Goal: Task Accomplishment & Management: Use online tool/utility

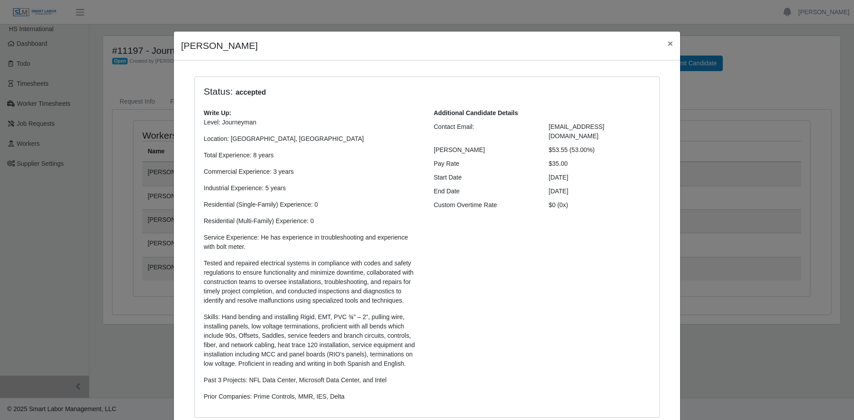
scroll to position [233, 0]
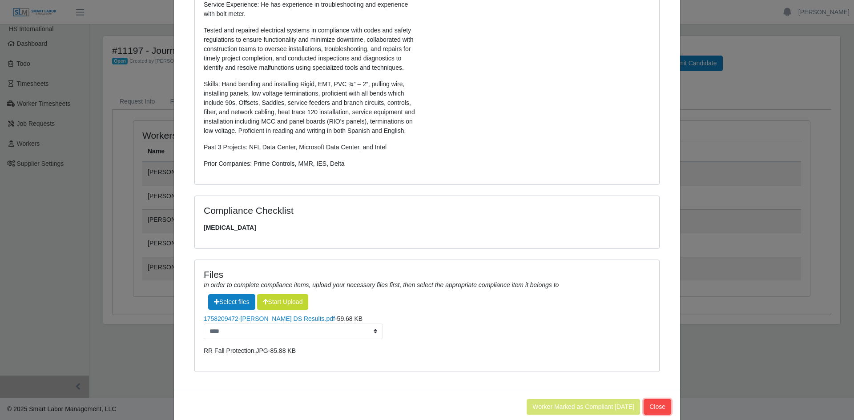
click at [660, 408] on button "Close" at bounding box center [657, 407] width 28 height 16
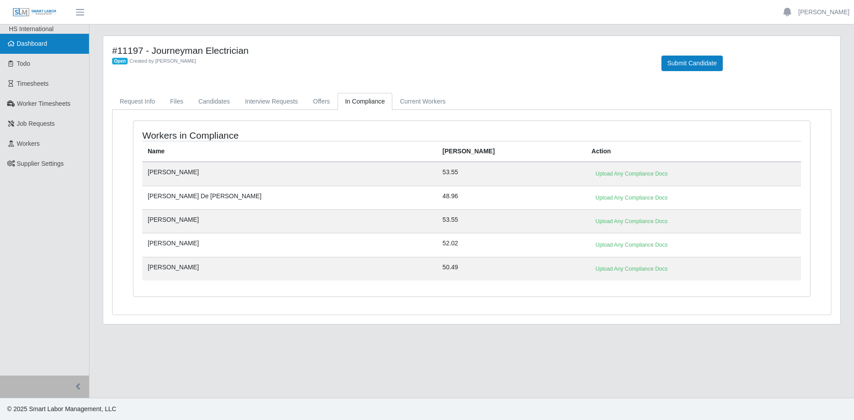
click at [37, 42] on span "Dashboard" at bounding box center [32, 43] width 31 height 7
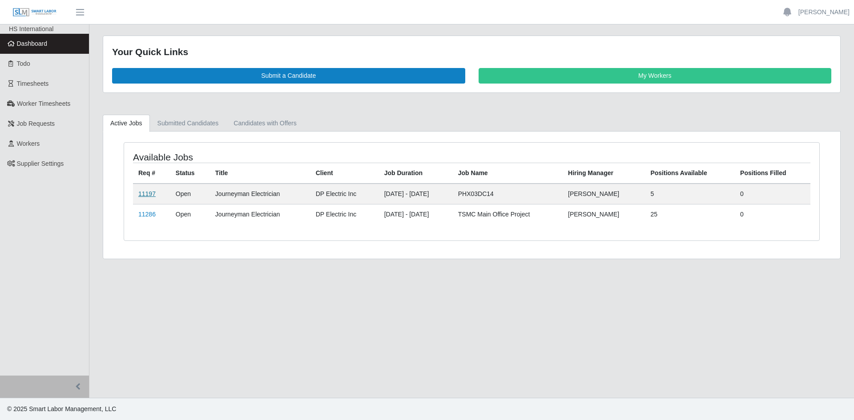
click at [150, 193] on link "11197" at bounding box center [146, 193] width 17 height 7
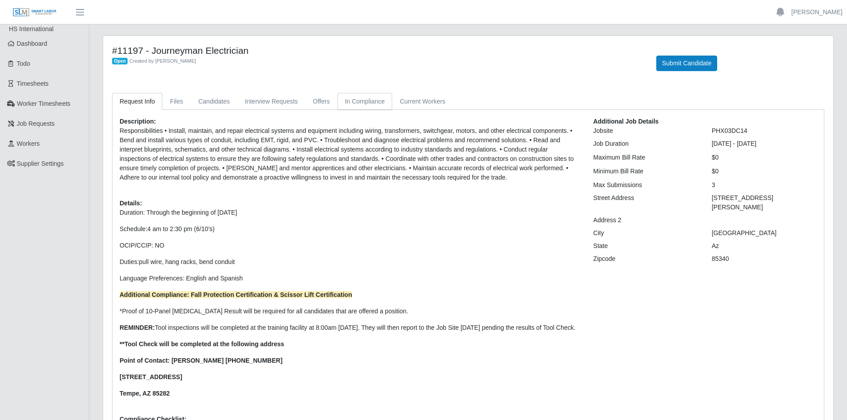
click at [359, 99] on link "In Compliance" at bounding box center [364, 101] width 55 height 17
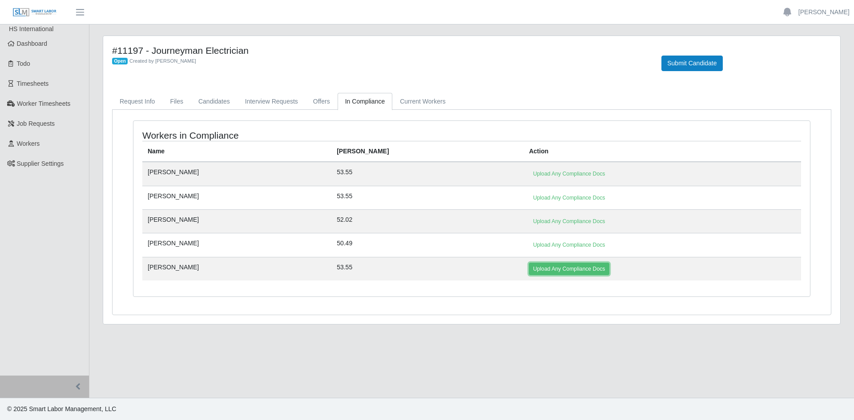
click at [529, 270] on link "Upload Any Compliance Docs" at bounding box center [569, 269] width 80 height 12
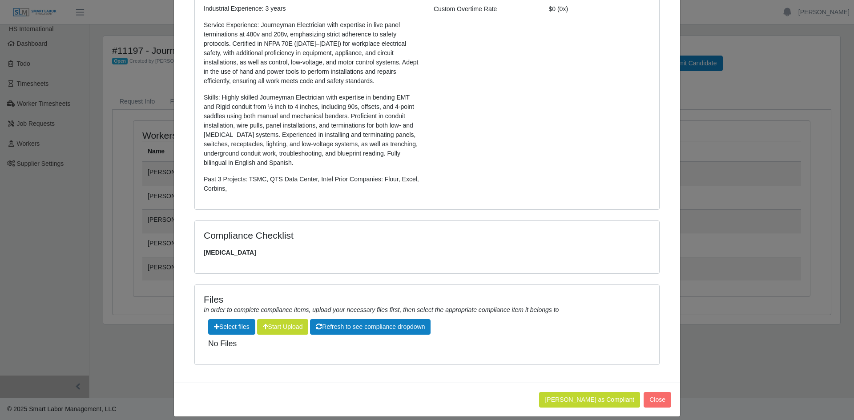
scroll to position [205, 0]
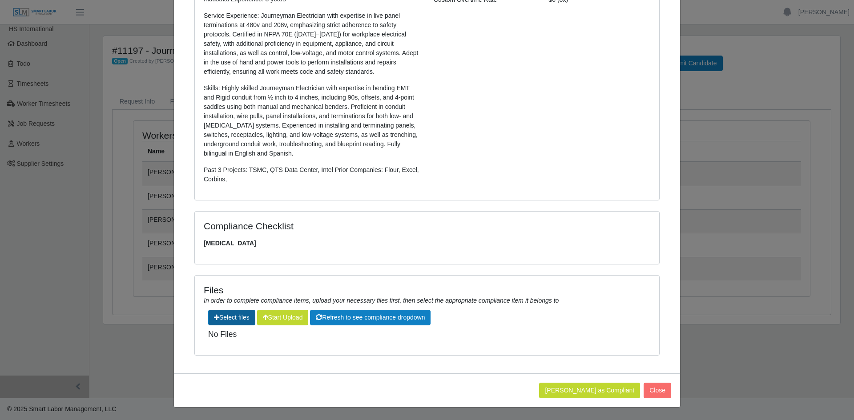
click at [238, 317] on label"] at bounding box center [232, 317] width 46 height 15
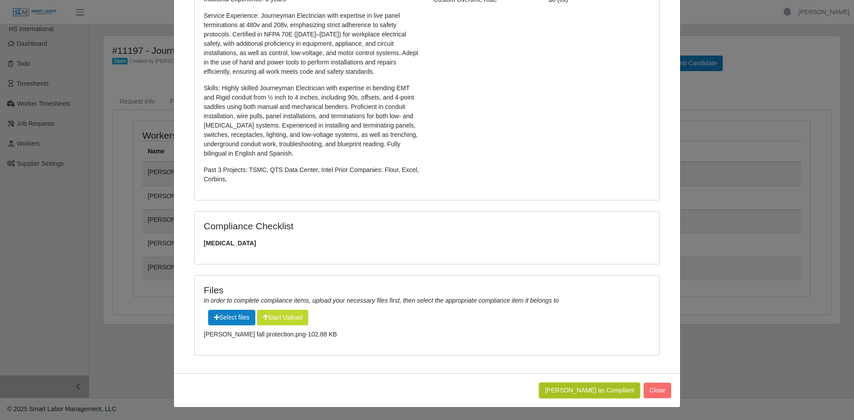
click at [586, 391] on button "Mark Worker as Compliant" at bounding box center [589, 391] width 101 height 16
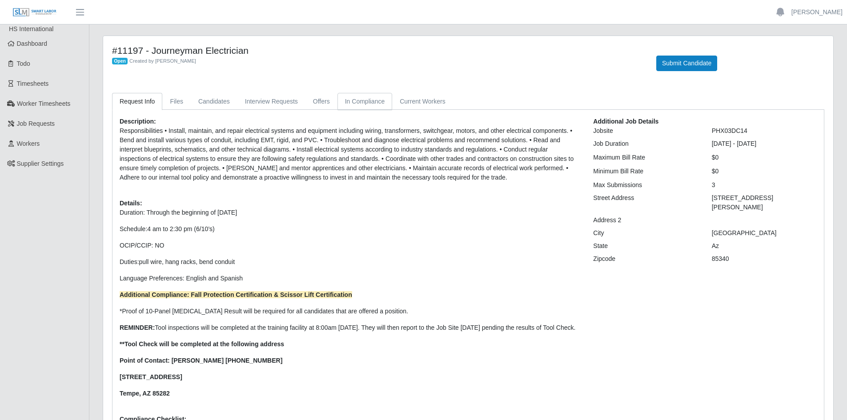
click at [360, 100] on link "In Compliance" at bounding box center [364, 101] width 55 height 17
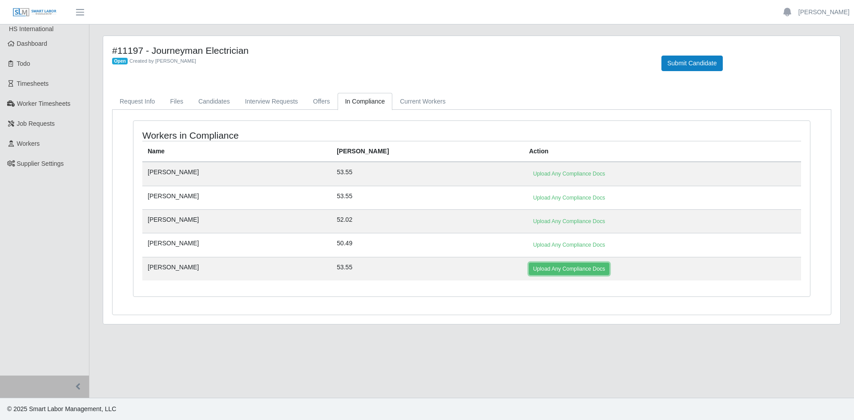
click at [529, 268] on link "Upload Any Compliance Docs" at bounding box center [569, 269] width 80 height 12
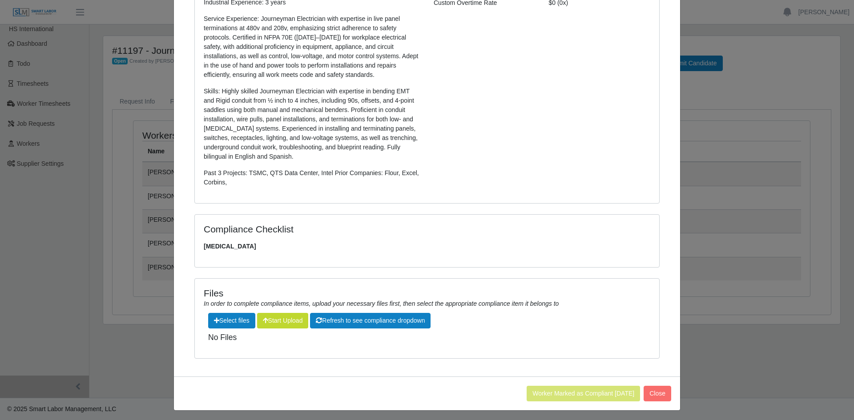
scroll to position [205, 0]
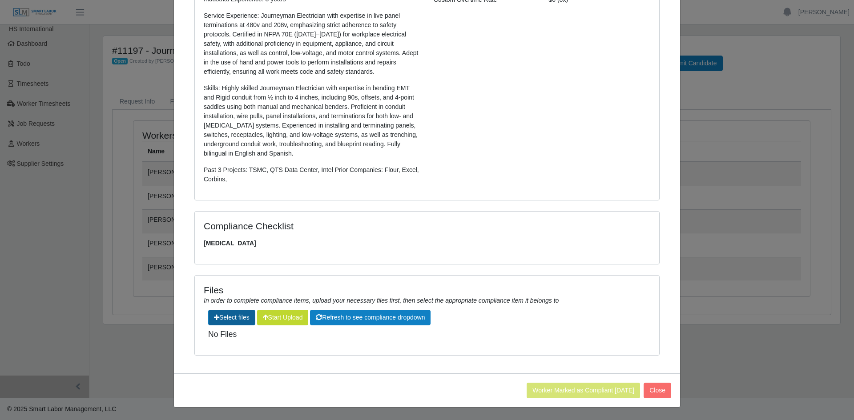
click at [230, 317] on label"] at bounding box center [232, 317] width 46 height 15
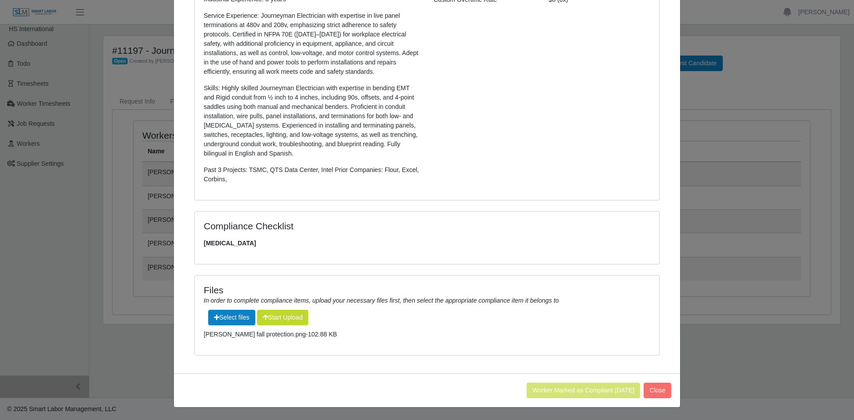
click at [475, 384] on div "Worker Marked as Compliant [DATE] Close" at bounding box center [427, 390] width 506 height 34
click at [274, 310] on button "Start Upload" at bounding box center [283, 318] width 52 height 16
click at [385, 319] on button "Refresh to see compliance dropdown" at bounding box center [370, 318] width 120 height 16
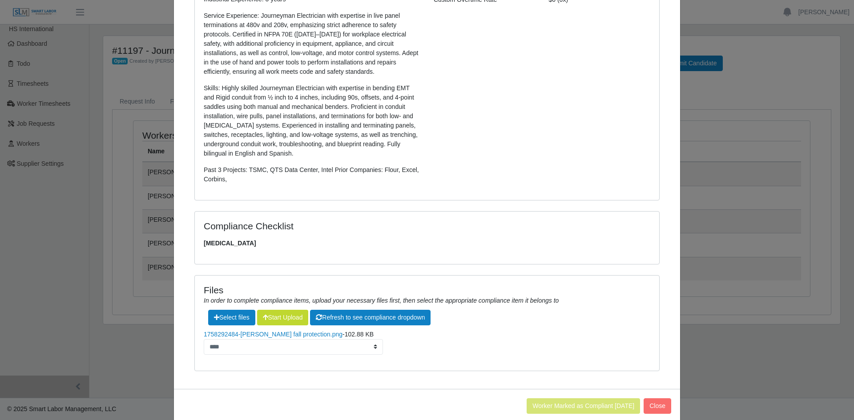
click at [538, 358] on div "**********" at bounding box center [427, 323] width 464 height 95
click at [654, 406] on button "Close" at bounding box center [657, 406] width 28 height 16
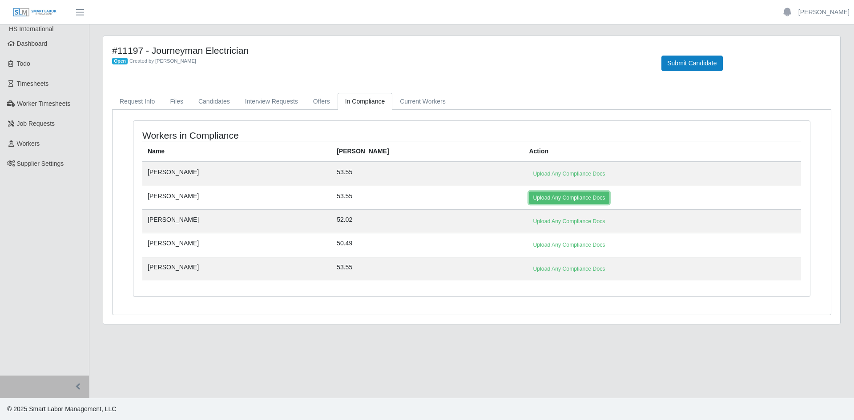
click at [537, 197] on link "Upload Any Compliance Docs" at bounding box center [569, 198] width 80 height 12
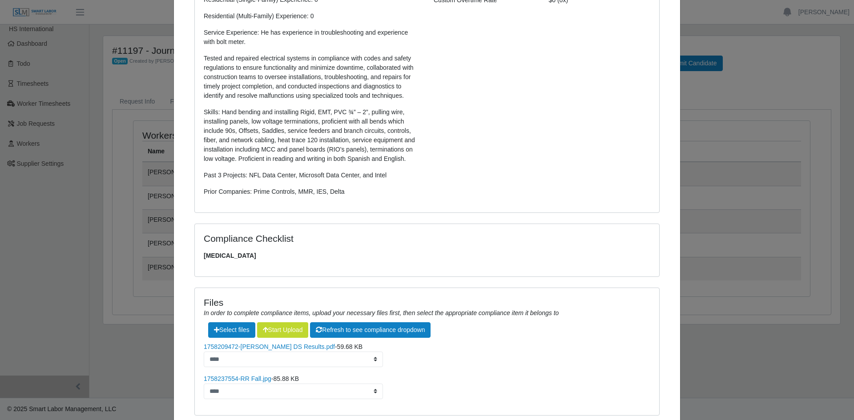
scroll to position [265, 0]
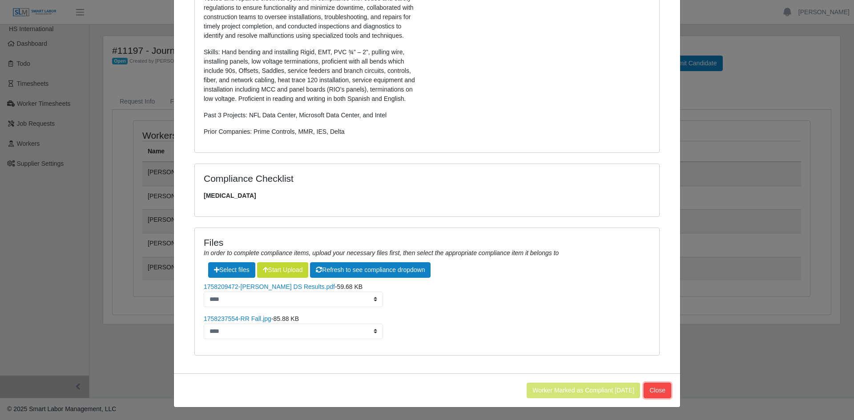
click at [661, 394] on button "Close" at bounding box center [657, 391] width 28 height 16
